Goal: Task Accomplishment & Management: Manage account settings

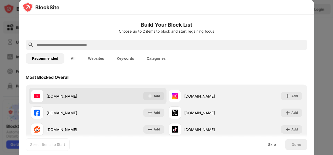
drag, startPoint x: 0, startPoint y: 0, endPoint x: 141, endPoint y: 97, distance: 170.7
click at [141, 97] on div "[DOMAIN_NAME] Add" at bounding box center [98, 96] width 138 height 17
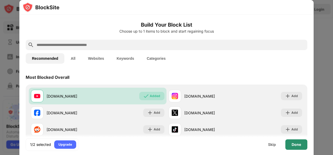
click at [303, 143] on div "Done" at bounding box center [296, 145] width 22 height 10
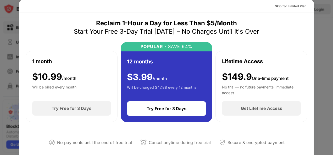
click at [289, 11] on div "Skip for Limited Plan" at bounding box center [166, 6] width 294 height 13
click at [182, 115] on div "Try Free for 3 Days" at bounding box center [166, 109] width 79 height 15
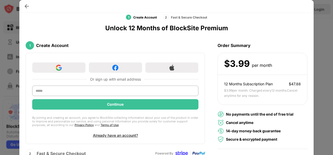
scroll to position [18, 0]
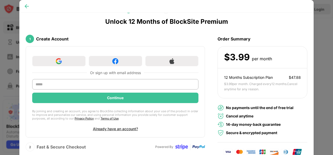
click at [26, 5] on img at bounding box center [26, 6] width 5 height 5
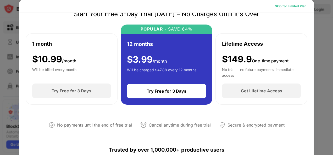
click at [289, 5] on div "Skip for Limited Plan" at bounding box center [290, 6] width 31 height 5
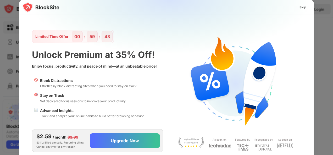
click at [134, 107] on div "📊 Advanced Insights Track and analyze your online habits to build better browsi…" at bounding box center [89, 113] width 115 height 15
click at [304, 8] on div "Skip" at bounding box center [302, 7] width 7 height 5
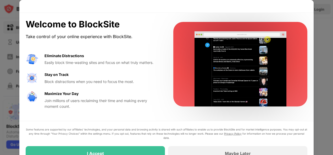
click at [139, 151] on div "I Accept" at bounding box center [95, 154] width 139 height 15
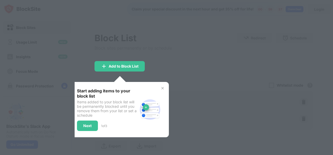
click at [136, 65] on div "Add to Block List" at bounding box center [124, 66] width 30 height 4
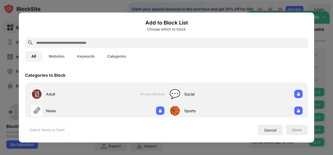
click at [195, 6] on div at bounding box center [166, 77] width 333 height 155
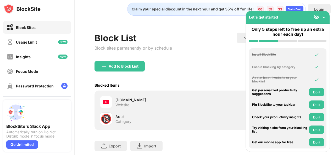
click at [217, 71] on div "Add to Block List" at bounding box center [203, 70] width 218 height 19
click at [315, 102] on button "Do it" at bounding box center [316, 105] width 15 height 8
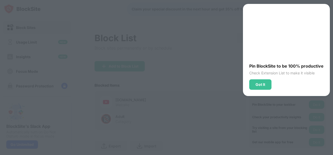
click at [266, 85] on div "Got It" at bounding box center [260, 85] width 22 height 10
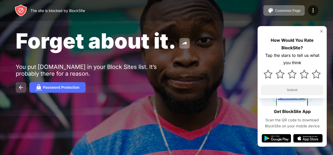
click at [24, 87] on img at bounding box center [21, 88] width 6 height 6
